Goal: Complete application form

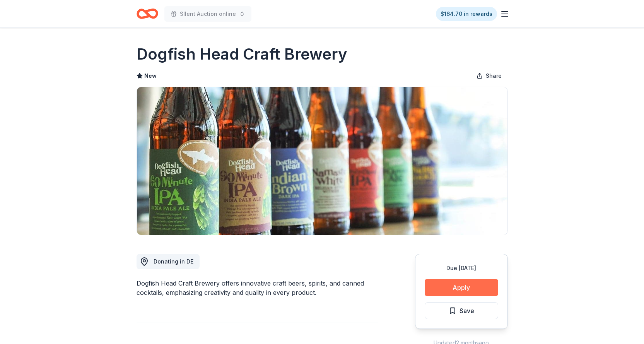
click at [452, 287] on button "Apply" at bounding box center [461, 287] width 73 height 17
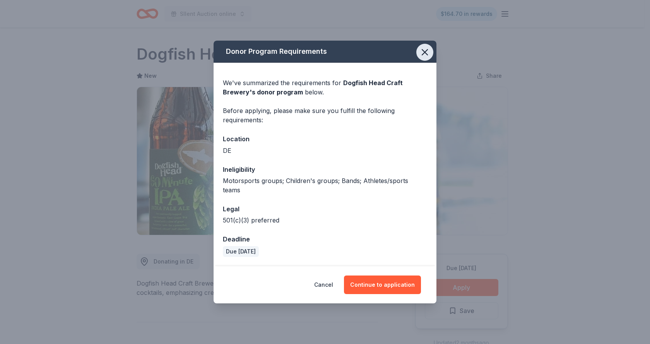
click at [424, 58] on icon "button" at bounding box center [424, 52] width 11 height 11
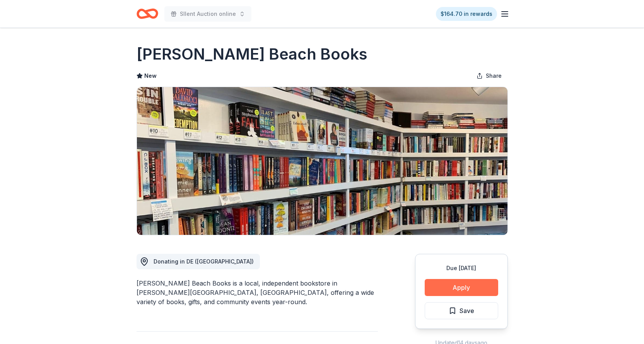
click at [454, 289] on button "Apply" at bounding box center [461, 287] width 73 height 17
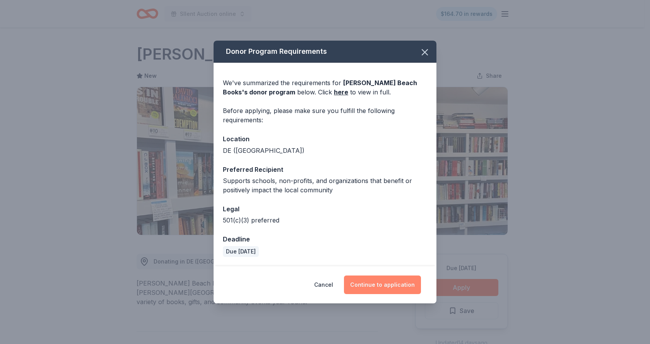
click at [391, 283] on button "Continue to application" at bounding box center [382, 284] width 77 height 19
